Goal: Task Accomplishment & Management: Use online tool/utility

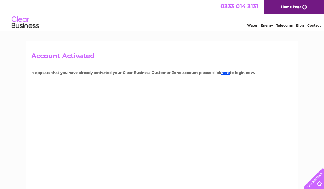
click at [225, 74] on link "here" at bounding box center [225, 73] width 9 height 4
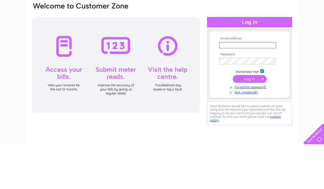
type input "robinhogg@ymail.com"
click at [250, 119] on input "submit" at bounding box center [250, 123] width 34 height 8
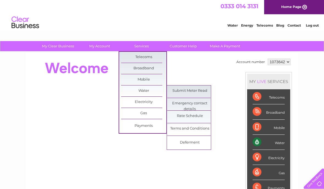
click at [198, 96] on link "Submit Meter Read" at bounding box center [189, 91] width 45 height 11
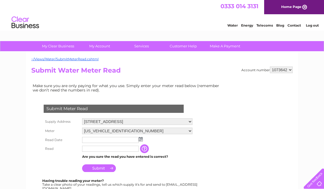
click at [141, 140] on img at bounding box center [141, 139] width 4 height 4
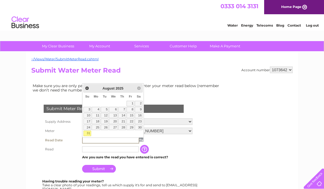
click at [88, 133] on link "31" at bounding box center [87, 133] width 8 height 5
type input "2025/08/31"
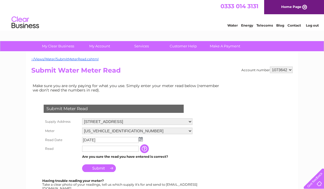
click at [98, 151] on input "text" at bounding box center [110, 149] width 57 height 6
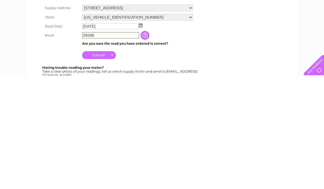
type input "08388"
click at [110, 165] on input "Submit" at bounding box center [99, 169] width 34 height 8
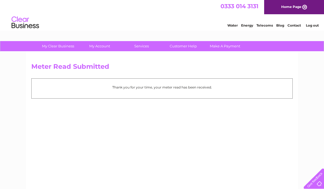
click at [314, 27] on link "Log out" at bounding box center [312, 25] width 13 height 4
